Goal: Transaction & Acquisition: Purchase product/service

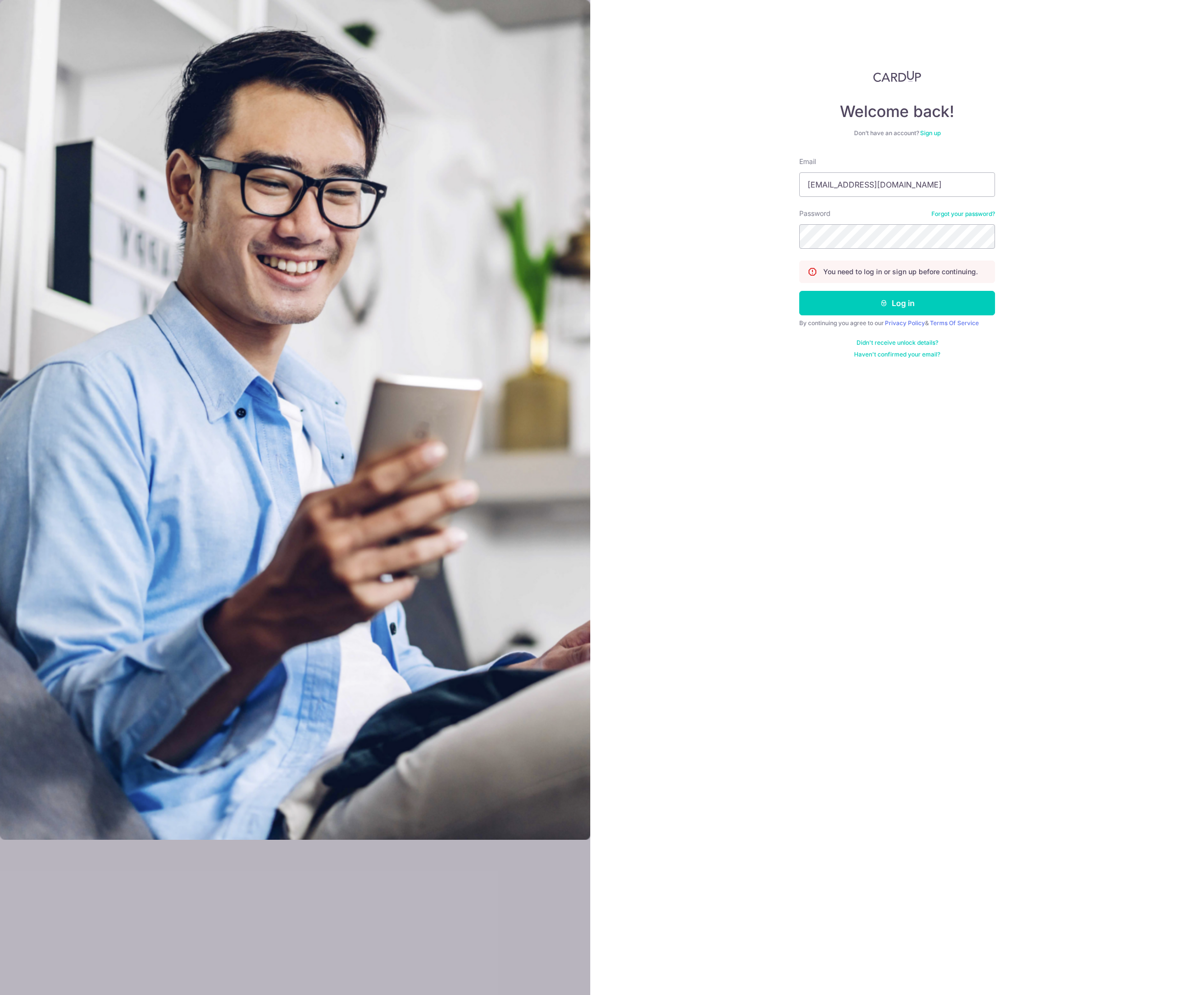
type input "fujishiroarito@gmail.com"
click at [648, 300] on div "Welcome back! Don’t have an account? Sign up Email fujishiroarito@gmail.com Pas…" at bounding box center [897, 497] width 614 height 995
click at [831, 305] on button "Log in" at bounding box center [897, 303] width 196 height 24
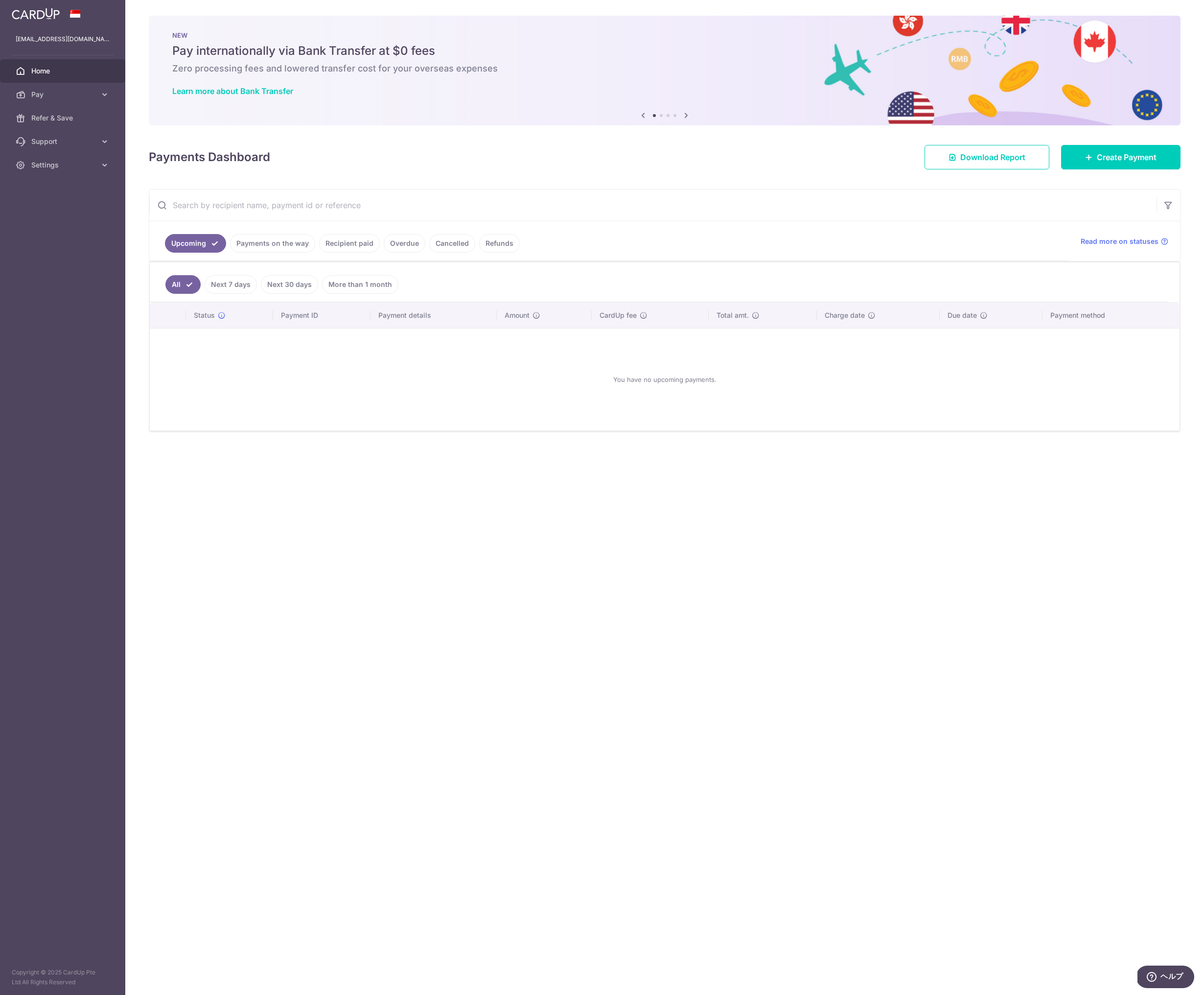
click at [354, 240] on link "Recipient paid" at bounding box center [349, 244] width 61 height 19
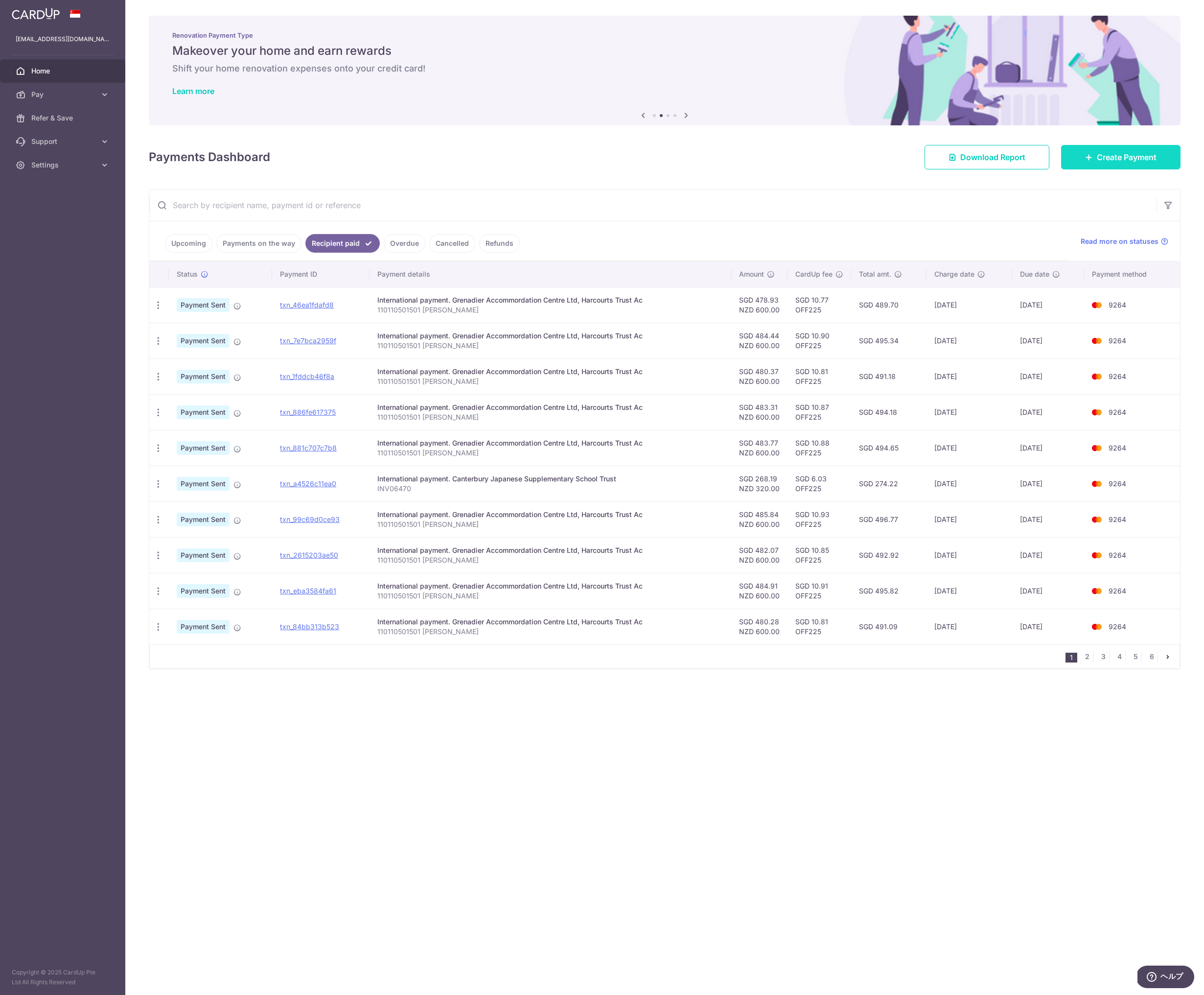
click at [1091, 156] on icon at bounding box center [1089, 157] width 8 height 8
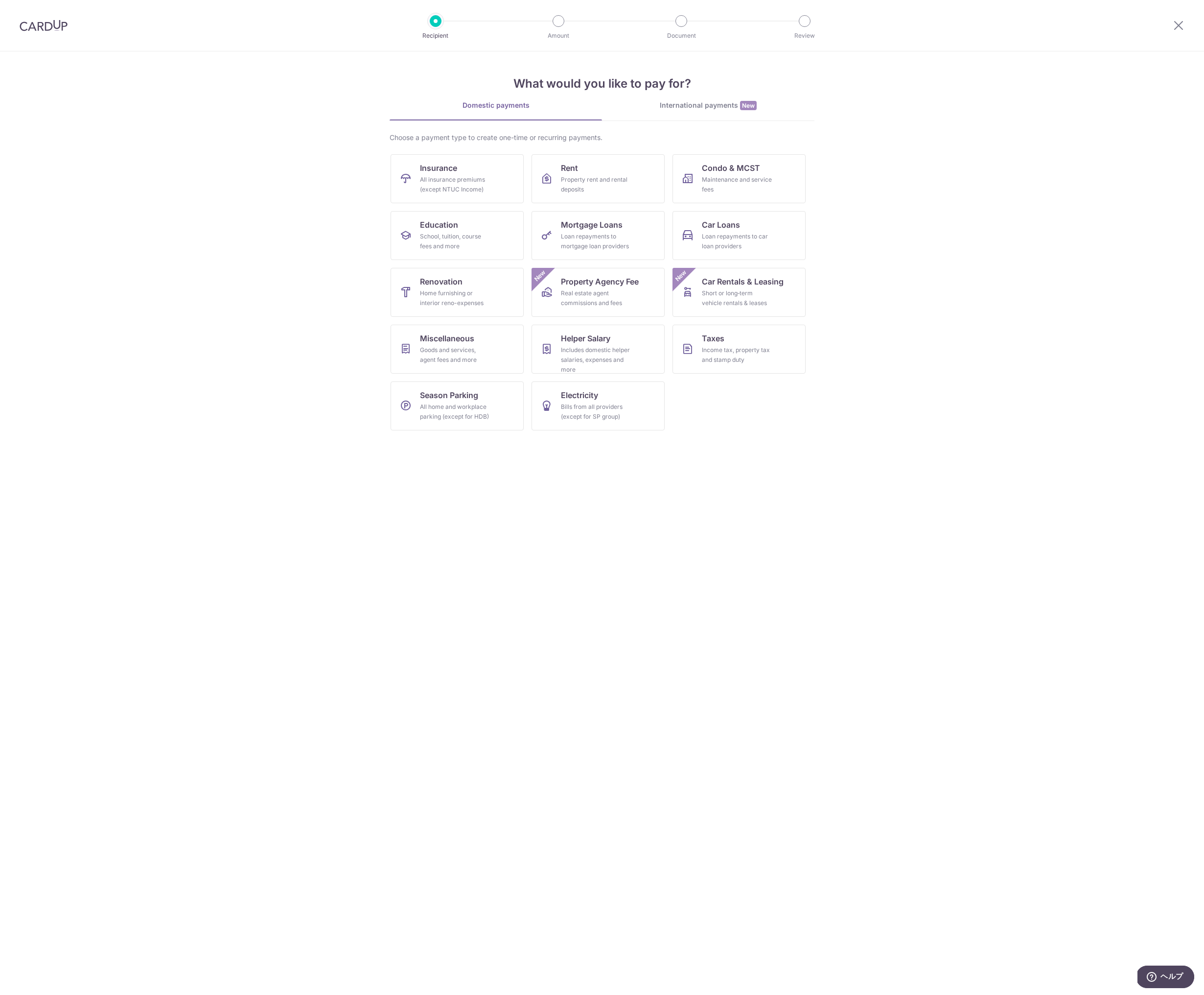
click at [715, 105] on div "International payments New" at bounding box center [708, 105] width 212 height 10
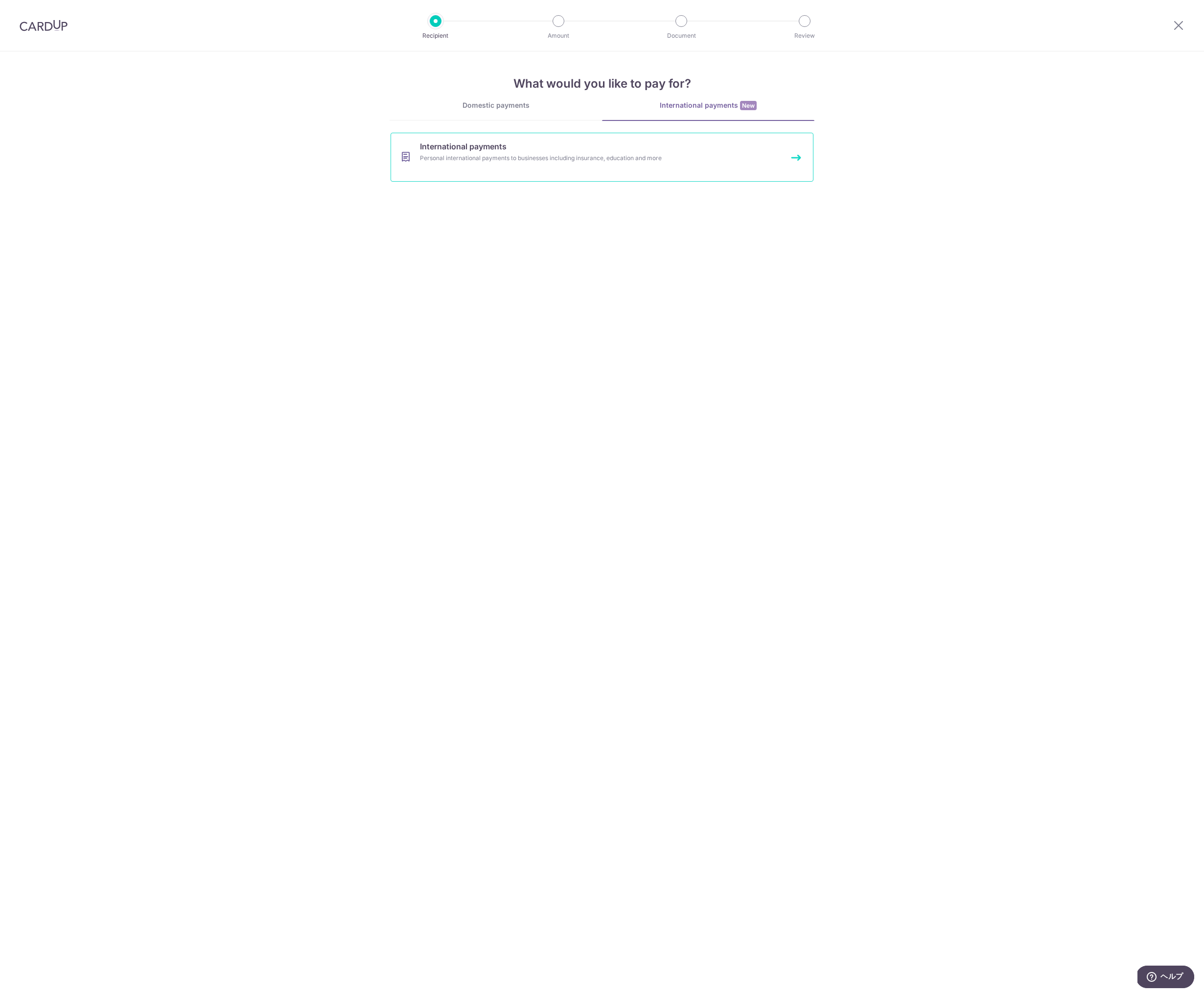
click at [524, 151] on link "International payments Personal international payments to businesses including …" at bounding box center [602, 157] width 423 height 49
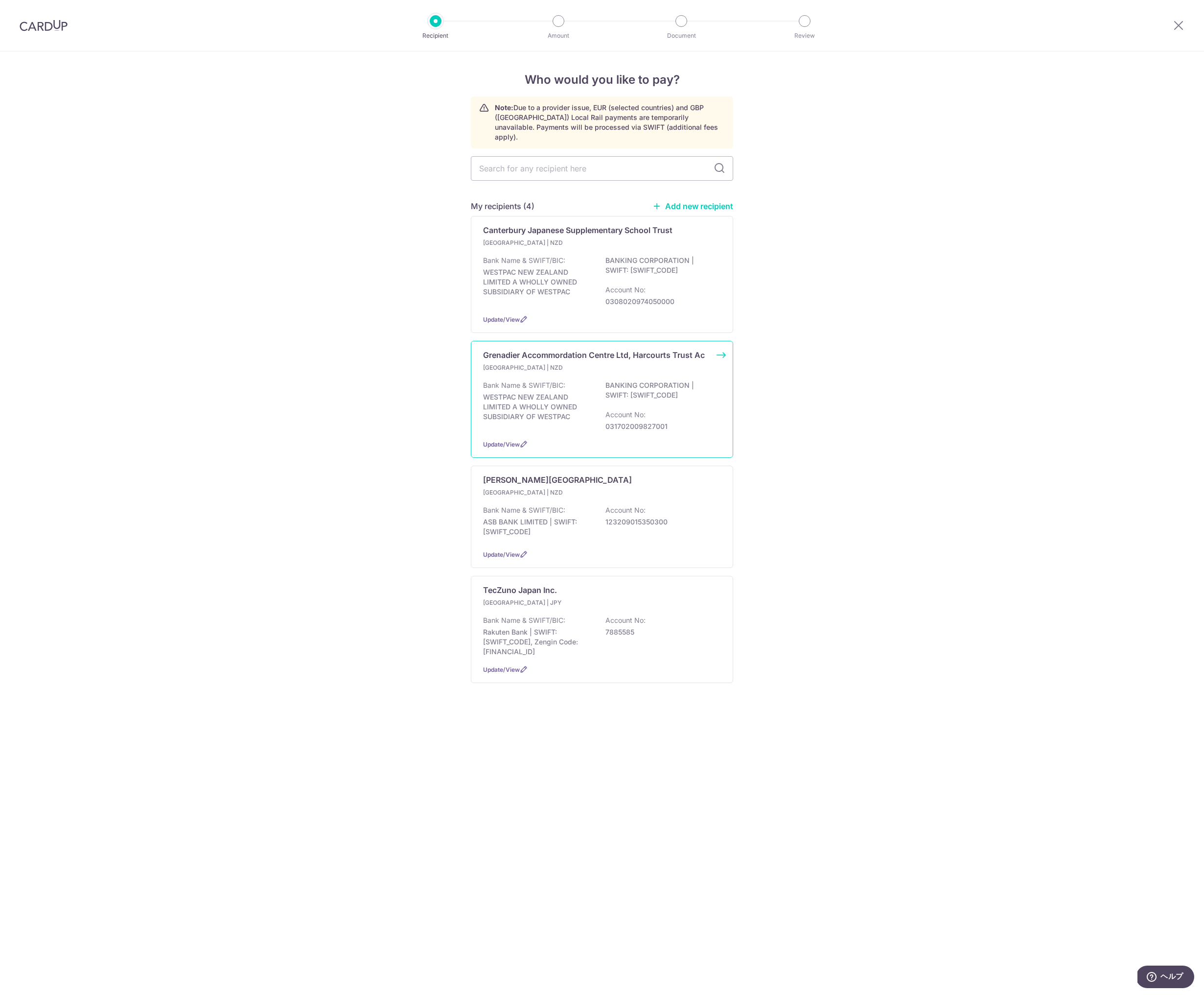
click at [543, 397] on p "WESTPAC NEW ZEALAND LIMITED A WHOLLY OWNED SUBSIDIARY OF WESTPAC BANKING CORPOR…" at bounding box center [600, 405] width 232 height 51
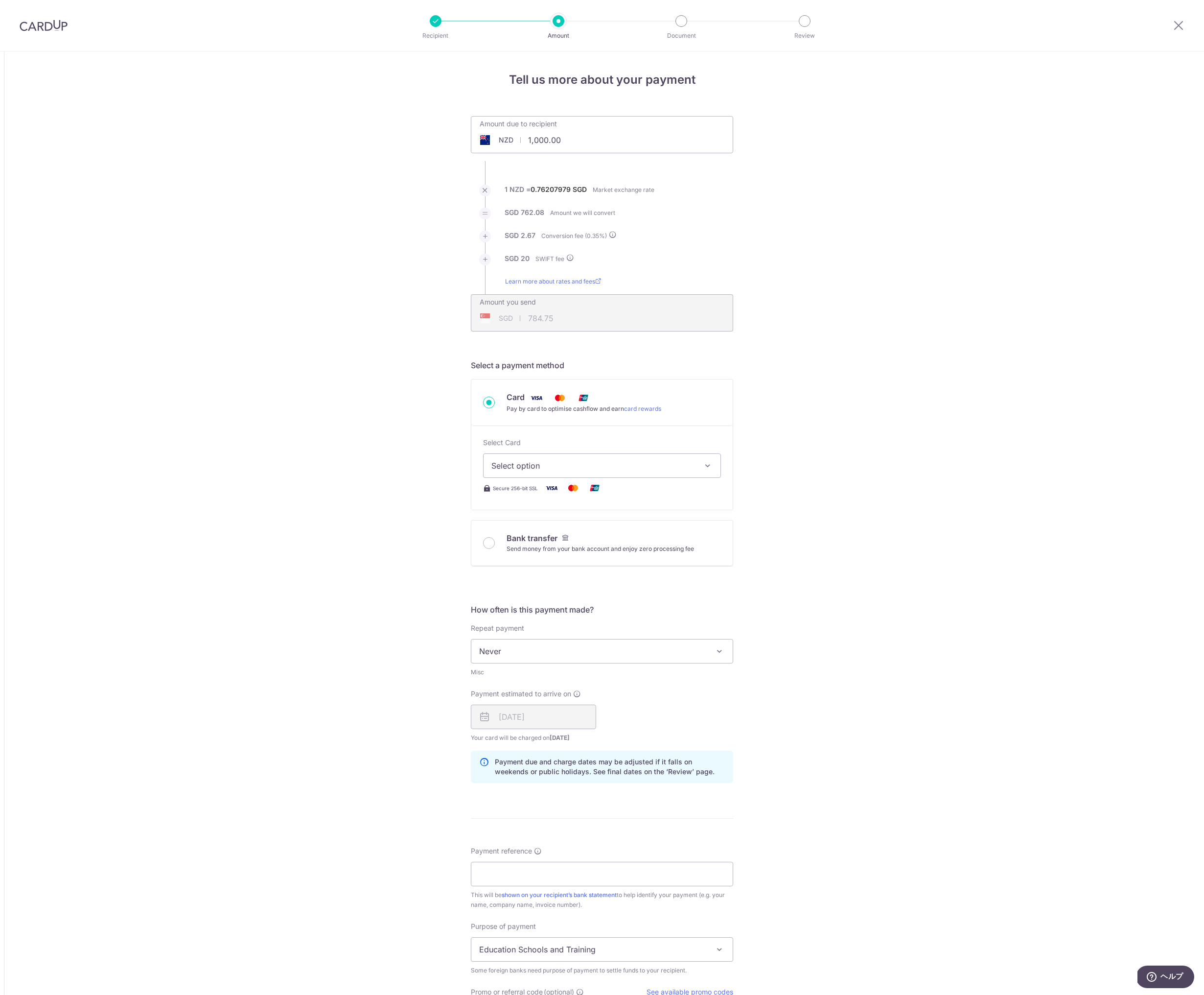
drag, startPoint x: 576, startPoint y: 138, endPoint x: 510, endPoint y: 135, distance: 66.1
click at [510, 135] on div "NZD 1,000.00 1000" at bounding box center [547, 140] width 151 height 23
type input "600.00"
click at [409, 179] on div "Tell us more about your payment Amount due to recipient NZD 600.00 600 1 NZD = …" at bounding box center [602, 640] width 1204 height 1179
type input "478.85"
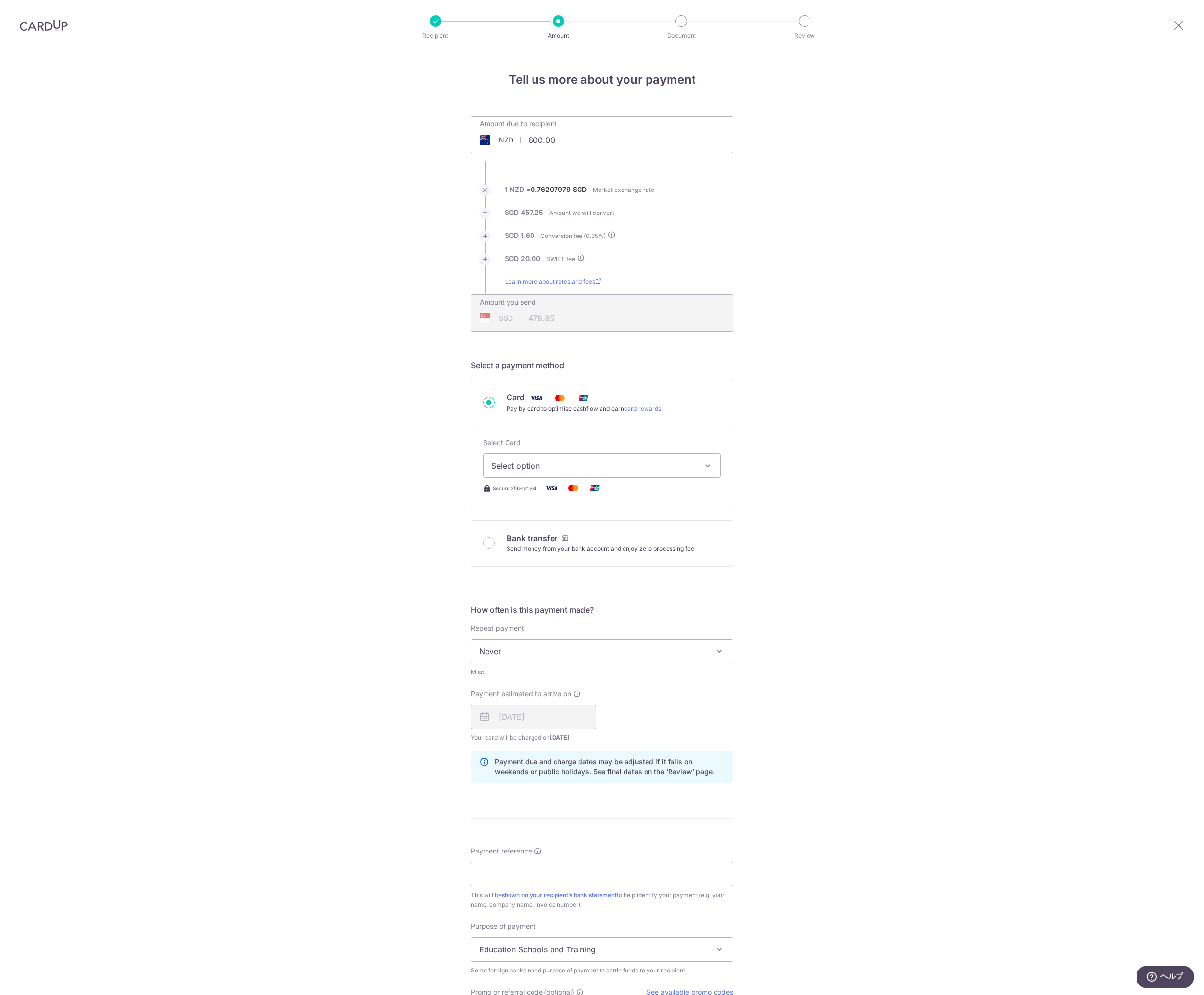
click at [567, 466] on span "Select option" at bounding box center [593, 466] width 204 height 11
click at [541, 556] on span "**** 9264" at bounding box center [533, 559] width 38 height 11
type input "600.00"
type input "478.84"
click at [429, 603] on div "Tell us more about your payment Amount due to recipient NZD 600.00 600 1 NZD = …" at bounding box center [602, 640] width 1204 height 1179
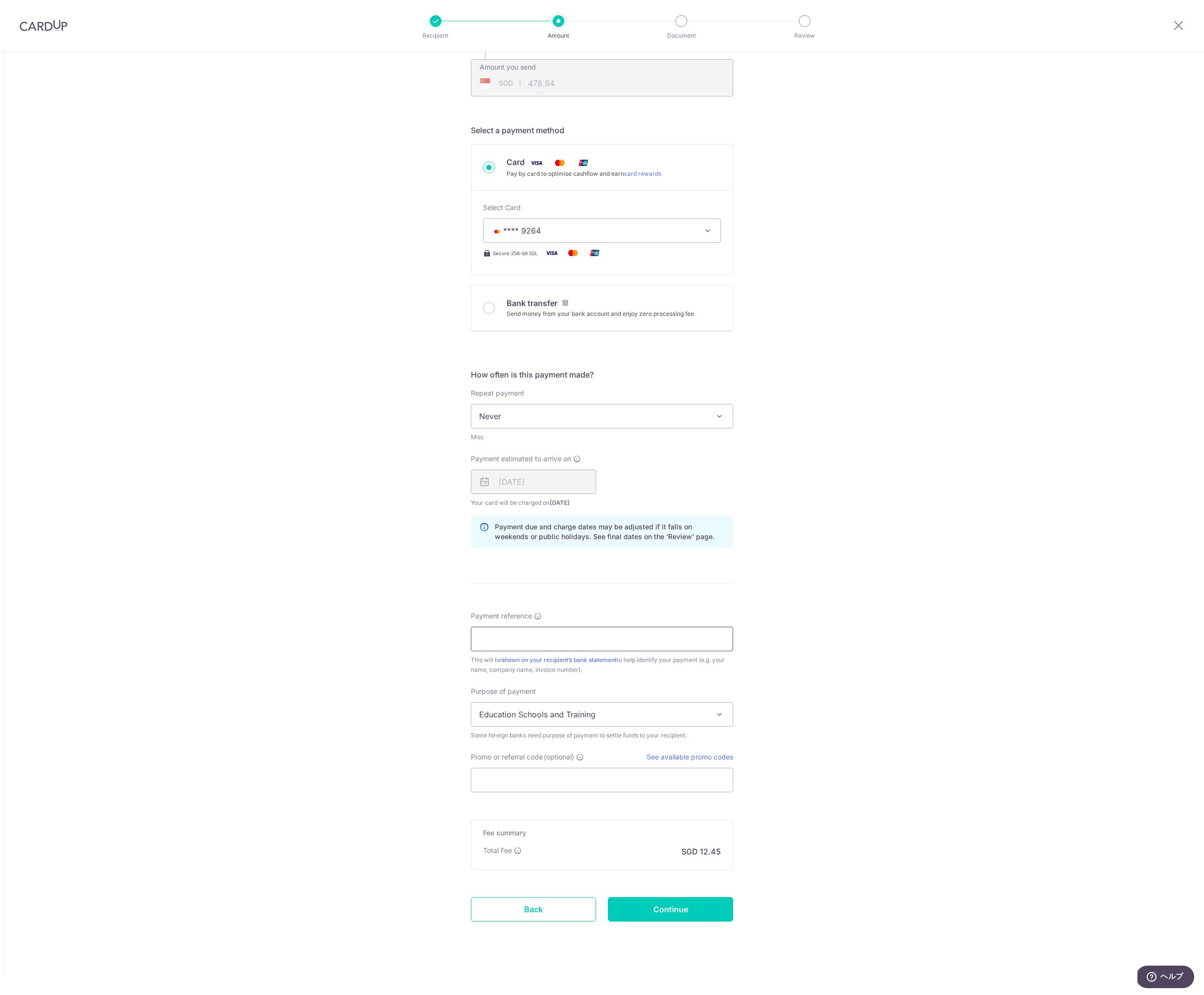
scroll to position [235, 0]
click at [545, 635] on input "Payment reference" at bounding box center [602, 639] width 262 height 24
type input "110110501501 [PERSON_NAME]"
click at [408, 625] on div "Tell us more about your payment Amount due to recipient NZD 600.00 600 1 NZD = …" at bounding box center [602, 405] width 1204 height 1179
click at [507, 717] on span "Education Schools and Training" at bounding box center [602, 714] width 261 height 24
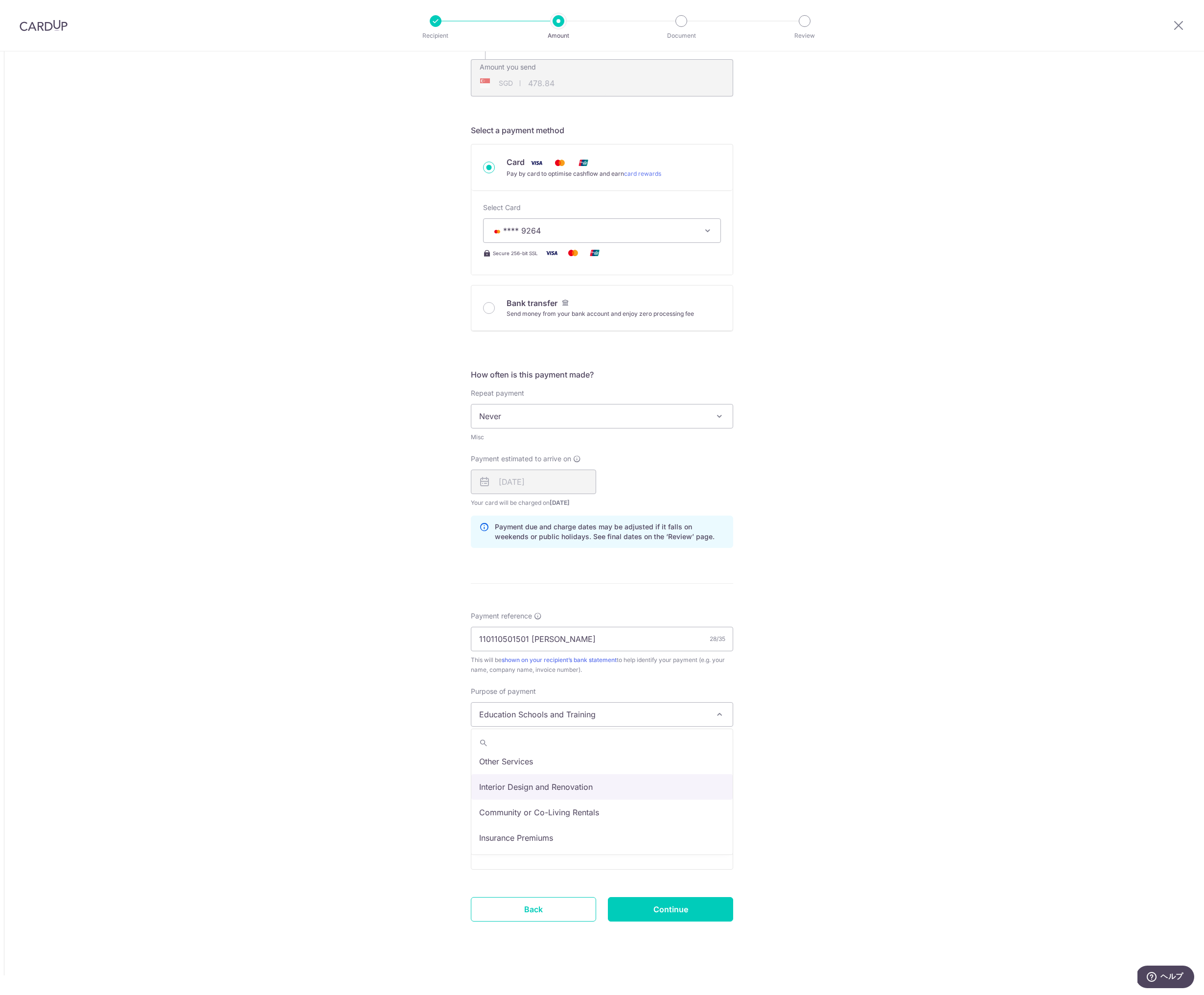
scroll to position [80, 0]
select select "Community or Co-Living Rentals"
click at [423, 778] on div "Tell us more about your payment Amount due to recipient NZD 600.00 600 1 NZD = …" at bounding box center [602, 405] width 1204 height 1179
click at [513, 783] on input "Promo or referral code (optional)" at bounding box center [602, 780] width 262 height 24
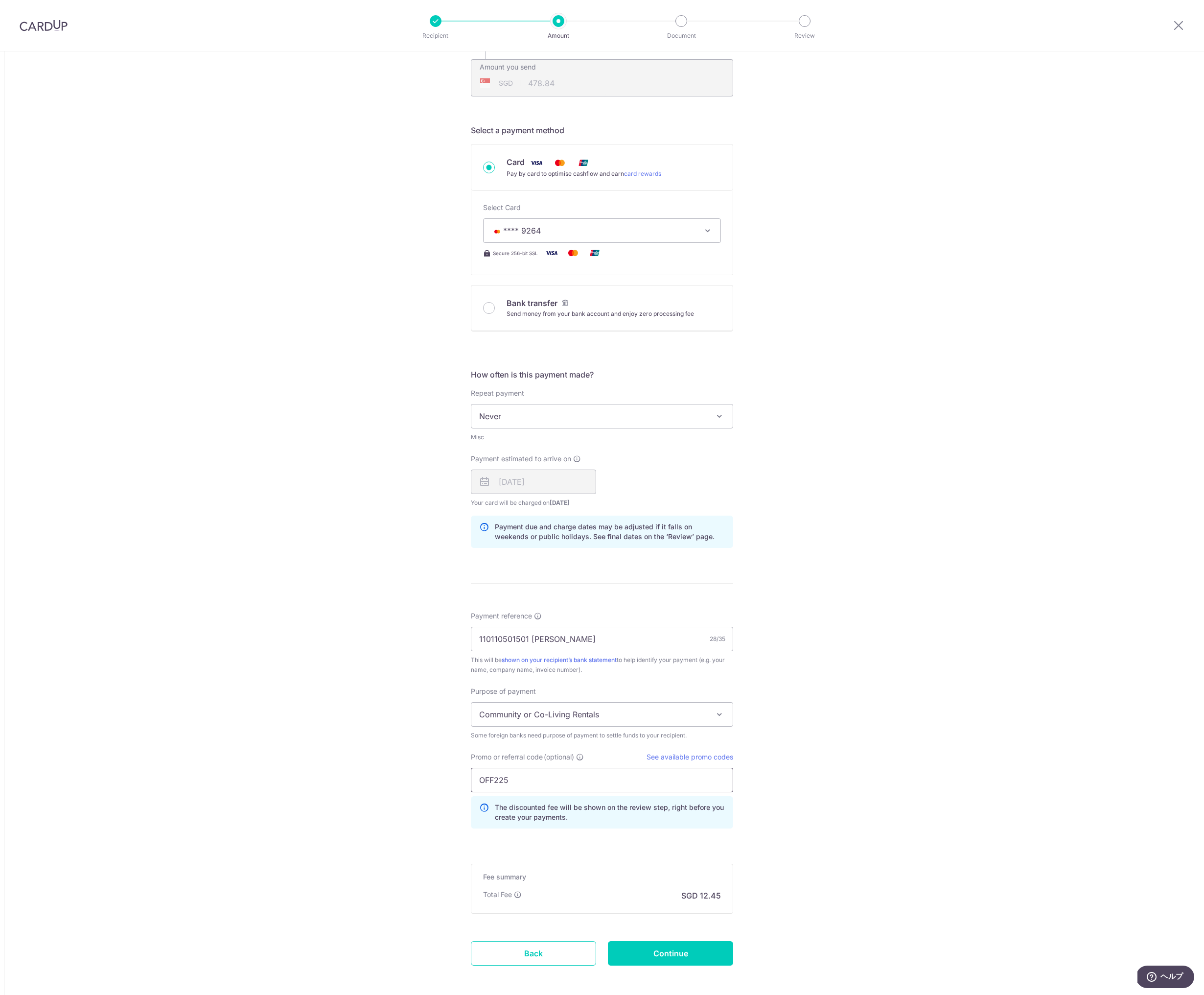
type input "OFF225"
click at [436, 777] on div "Tell us more about your payment Amount due to recipient NZD 600.00 600 1 NZD = …" at bounding box center [602, 427] width 1204 height 1223
click at [668, 954] on input "Continue" at bounding box center [671, 953] width 125 height 24
type input "Create Schedule"
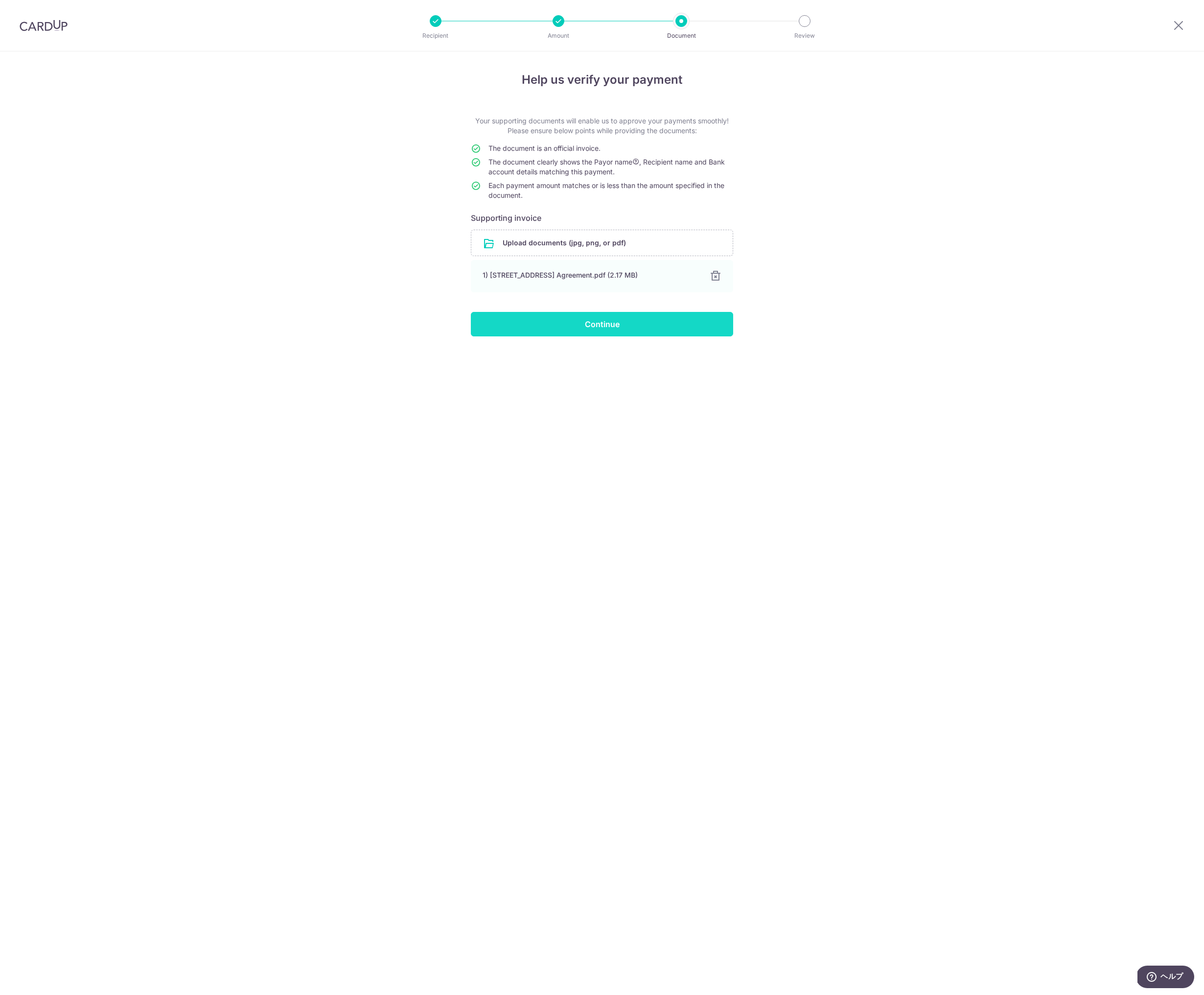
click at [639, 325] on input "Continue" at bounding box center [602, 324] width 262 height 24
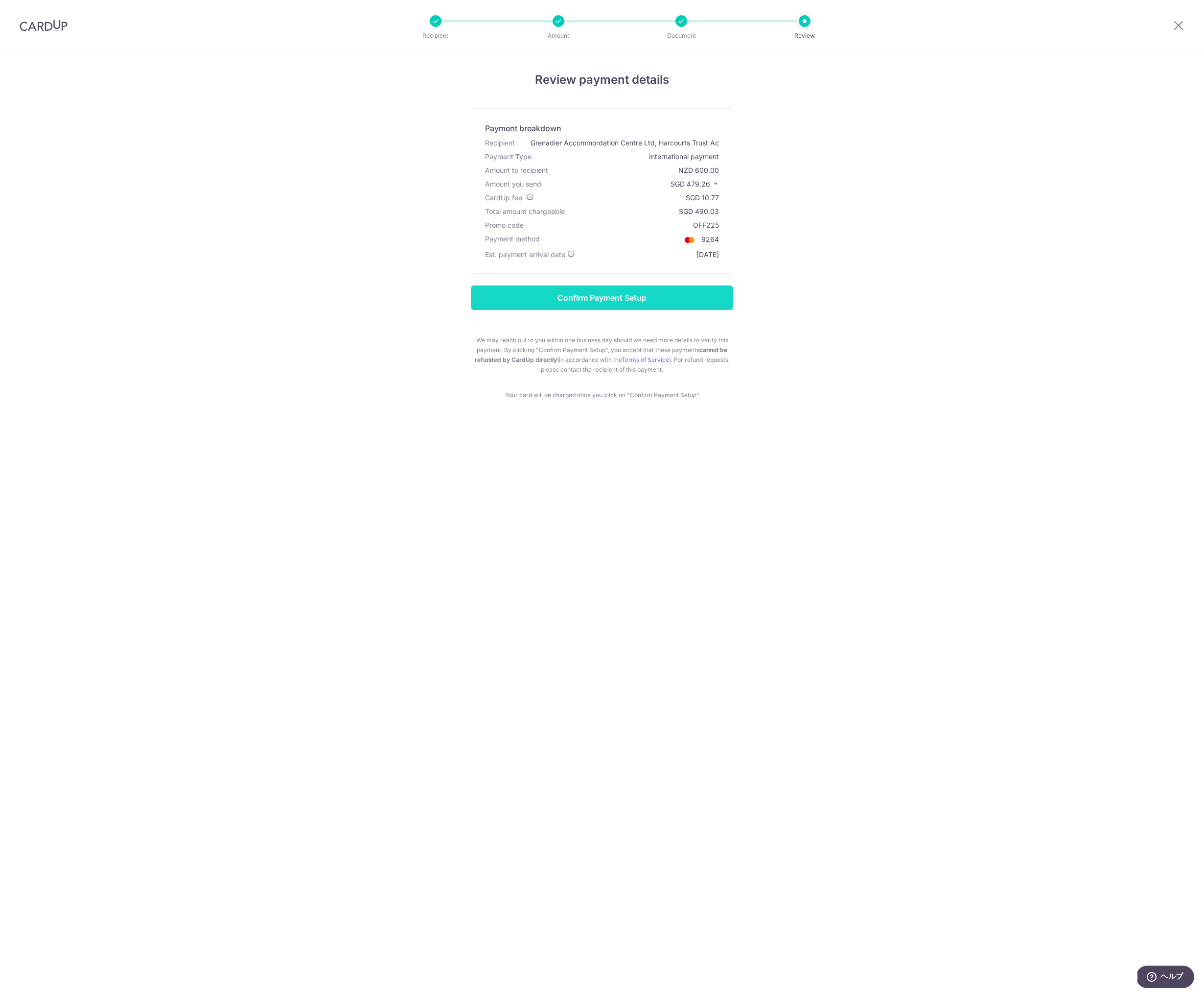
click at [580, 298] on input "Confirm Payment Setup" at bounding box center [602, 298] width 262 height 24
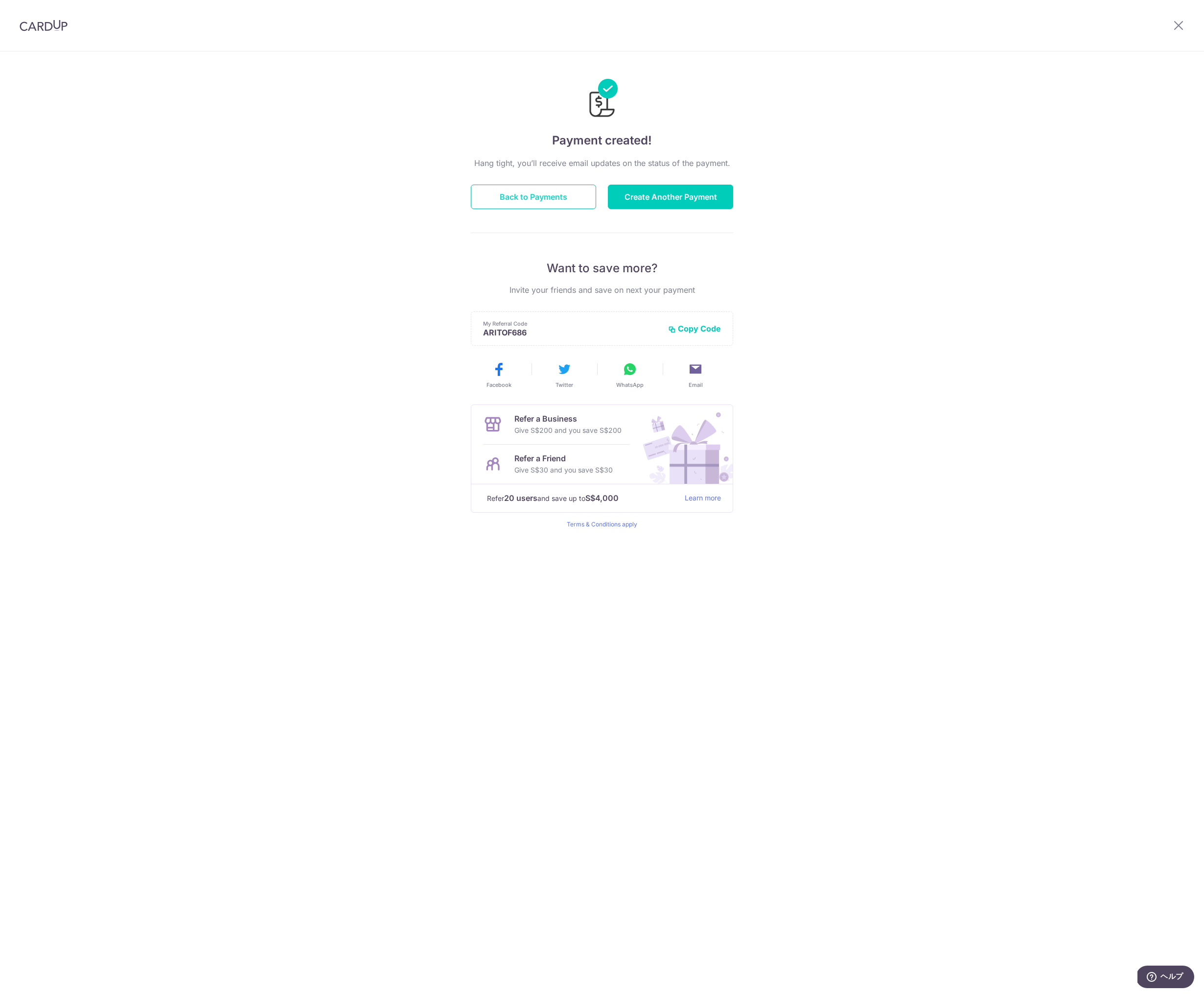
click at [521, 193] on button "Back to Payments" at bounding box center [533, 197] width 125 height 24
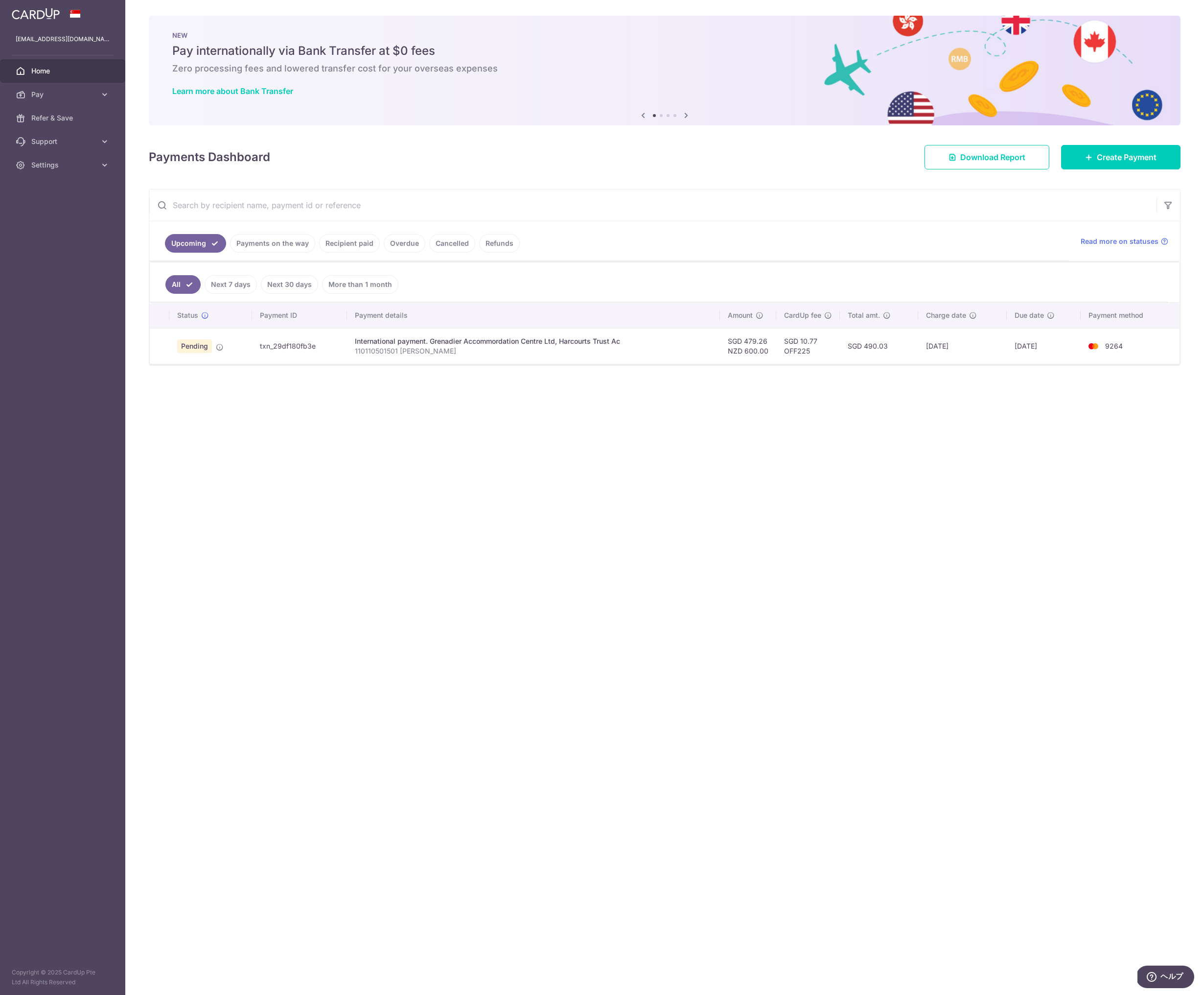
click at [758, 412] on div "× Pause Schedule Pause all future payments in this series Pause just this one p…" at bounding box center [664, 497] width 1079 height 995
